Goal: Transaction & Acquisition: Subscribe to service/newsletter

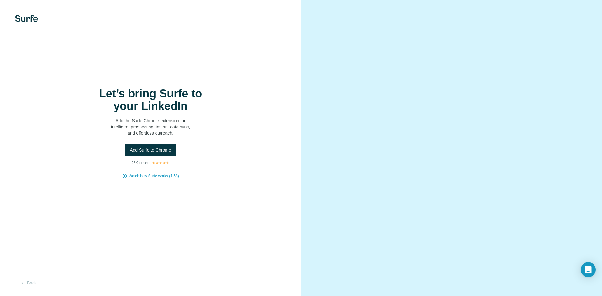
click at [139, 176] on span "Watch how Surfe works (1:58)" at bounding box center [154, 176] width 50 height 6
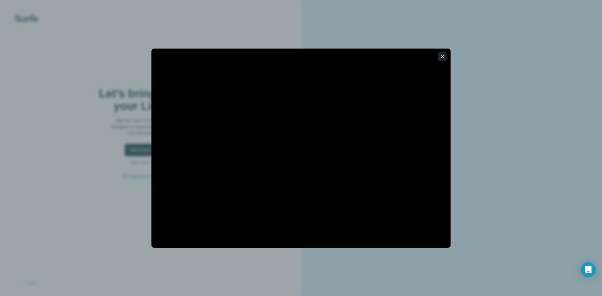
click at [446, 56] on button "button" at bounding box center [442, 56] width 9 height 9
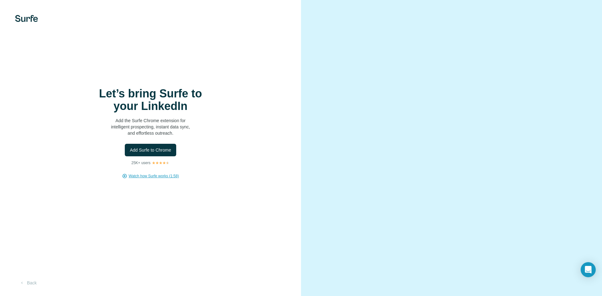
click at [26, 20] on img at bounding box center [26, 18] width 23 height 7
click at [160, 150] on span "Add Surfe to Chrome" at bounding box center [150, 150] width 41 height 6
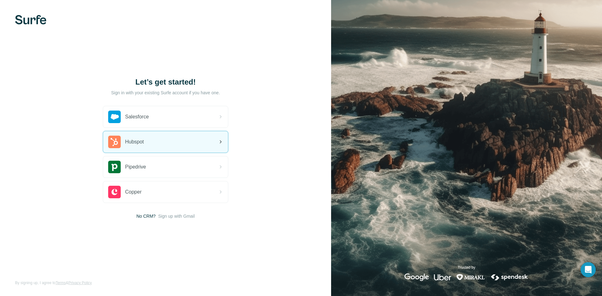
click at [159, 145] on div "Hubspot" at bounding box center [165, 141] width 125 height 21
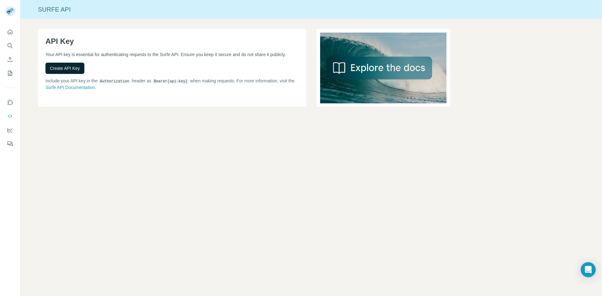
click at [78, 70] on span "Create API Key" at bounding box center [65, 68] width 30 height 6
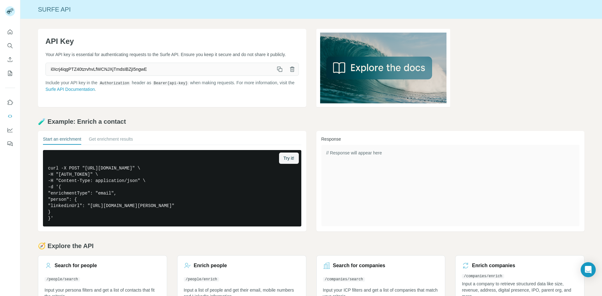
click at [276, 69] on icon "button" at bounding box center [279, 69] width 6 height 6
